Goal: Information Seeking & Learning: Learn about a topic

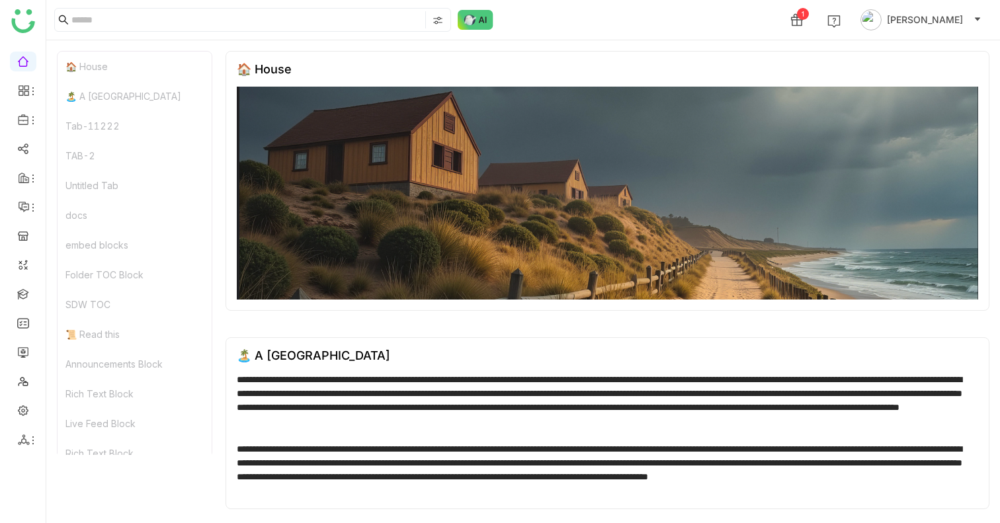
click at [30, 130] on ul at bounding box center [23, 250] width 46 height 417
click at [30, 125] on icon at bounding box center [33, 120] width 11 height 11
click at [85, 191] on link "Library" at bounding box center [92, 195] width 86 height 9
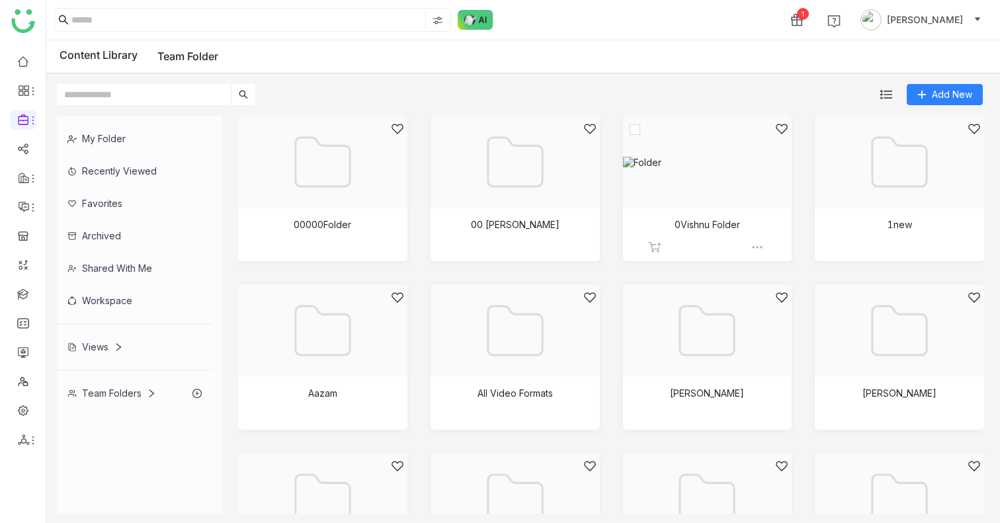
click at [685, 149] on div at bounding box center [702, 178] width 147 height 112
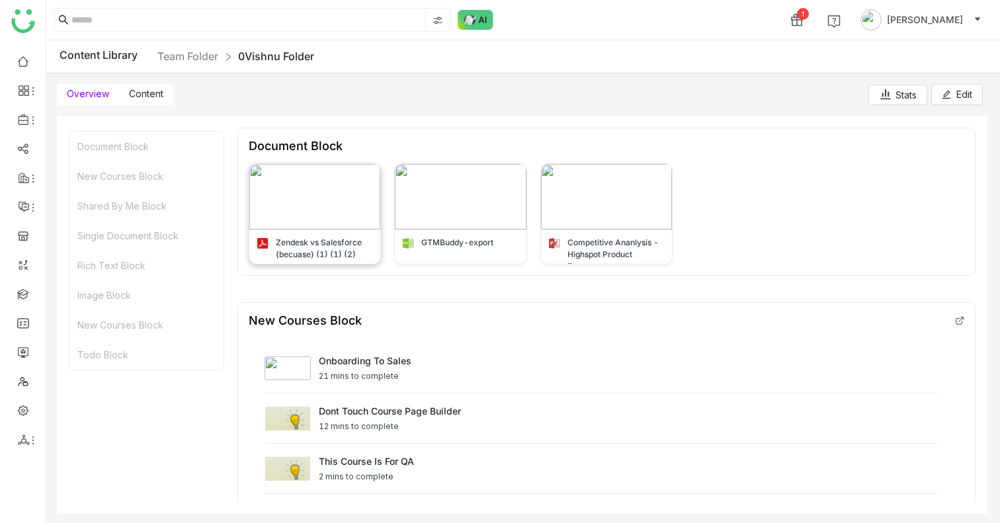
click at [311, 248] on div "Zendesk vs Salesforce (becuase) (1) (1) (2)" at bounding box center [325, 249] width 98 height 24
click at [116, 90] on span at bounding box center [88, 94] width 62 height 21
click at [152, 90] on span "Content" at bounding box center [146, 93] width 34 height 11
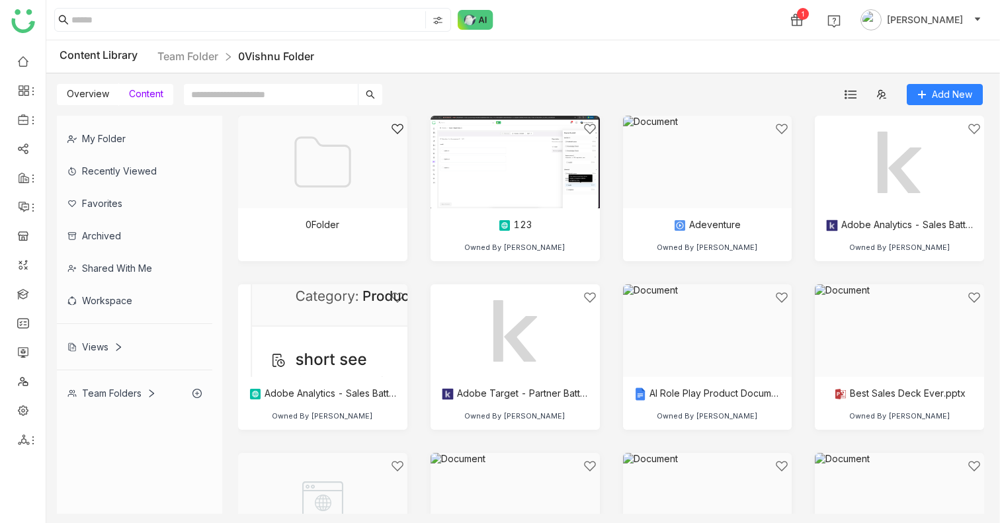
click at [89, 90] on span "Overview" at bounding box center [88, 93] width 42 height 11
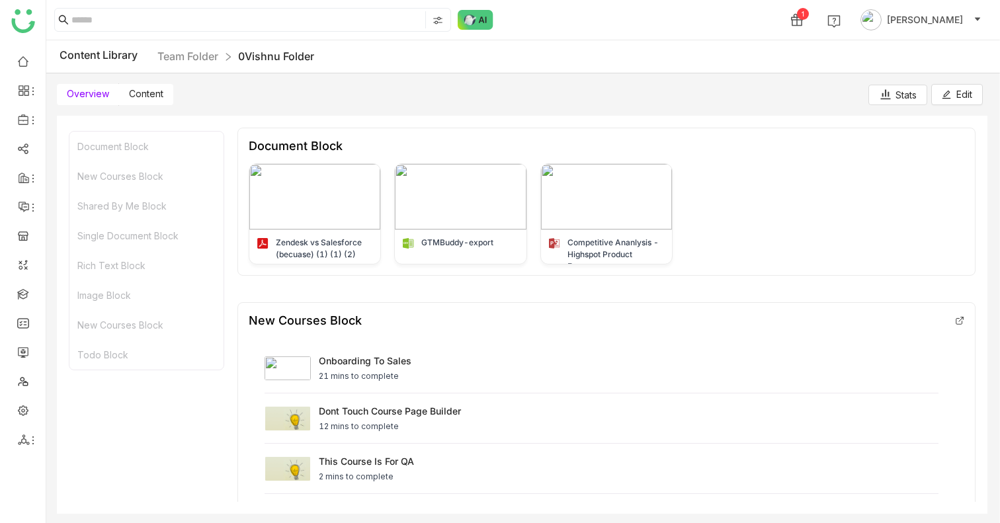
click at [132, 101] on label "Content" at bounding box center [146, 94] width 54 height 21
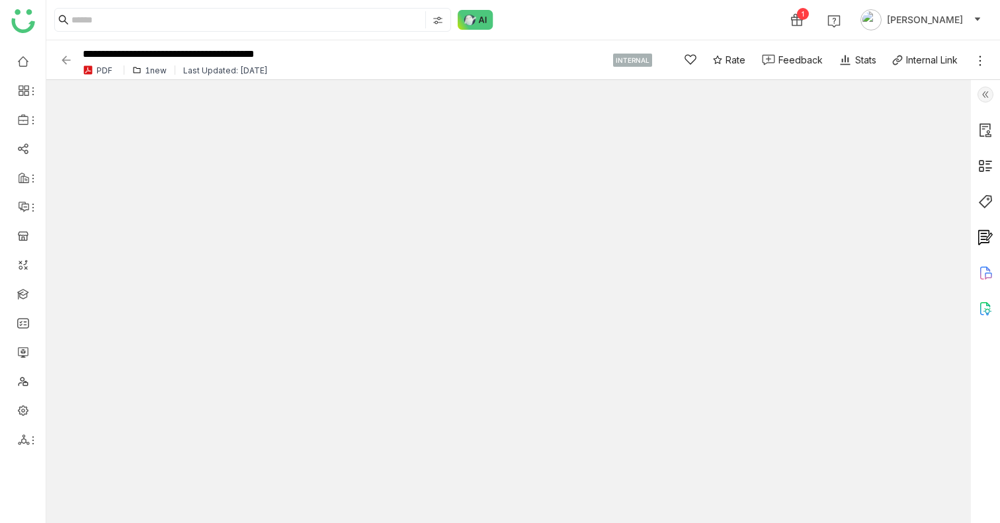
click at [992, 95] on img at bounding box center [985, 95] width 16 height 16
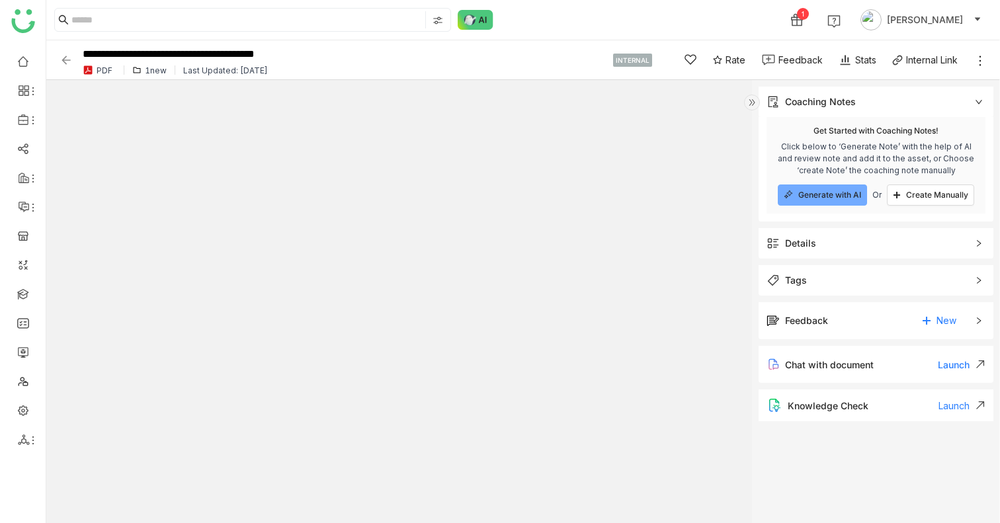
click at [990, 95] on div "Coaching Notes" at bounding box center [875, 102] width 235 height 30
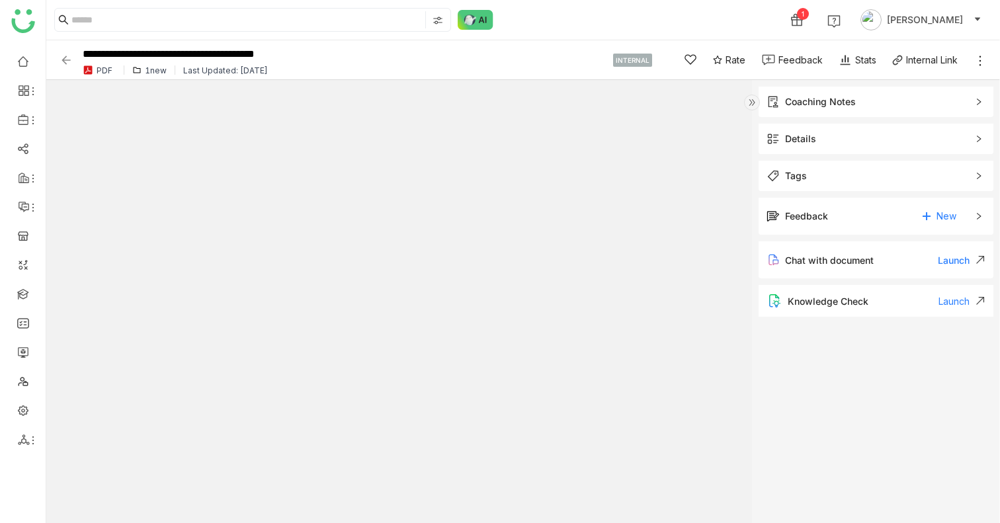
click at [978, 100] on icon at bounding box center [979, 102] width 8 height 8
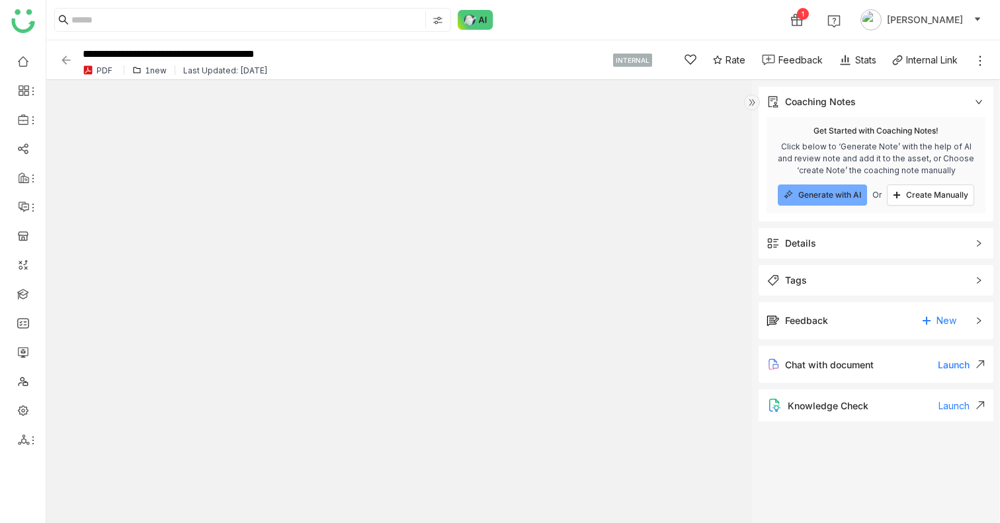
click at [757, 100] on img at bounding box center [752, 103] width 16 height 16
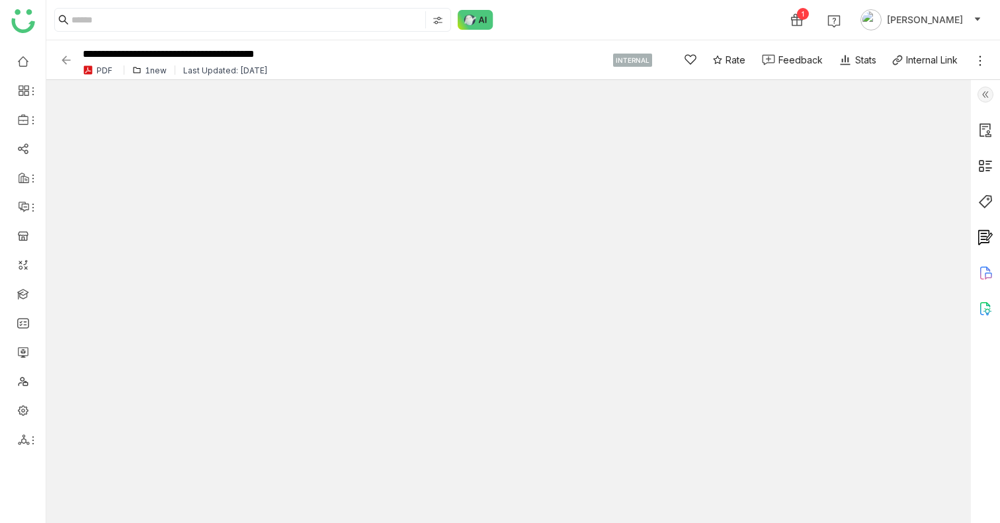
type input "*"
click at [24, 65] on link at bounding box center [23, 60] width 12 height 11
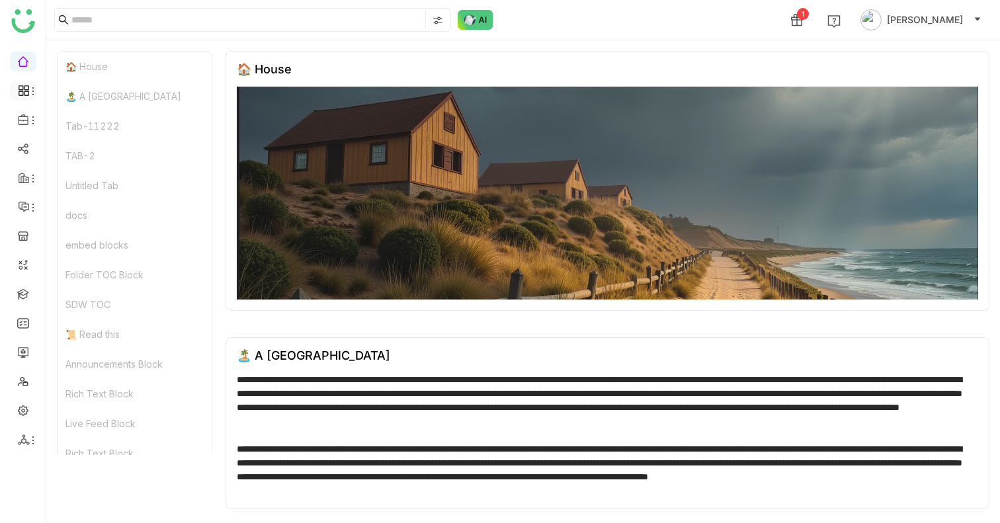
click at [30, 81] on li at bounding box center [23, 91] width 26 height 20
click at [28, 90] on icon at bounding box center [33, 91] width 11 height 11
click at [20, 88] on icon at bounding box center [24, 91] width 12 height 12
click at [78, 124] on link "Dashboard" at bounding box center [92, 121] width 86 height 9
